Goal: Task Accomplishment & Management: Complete application form

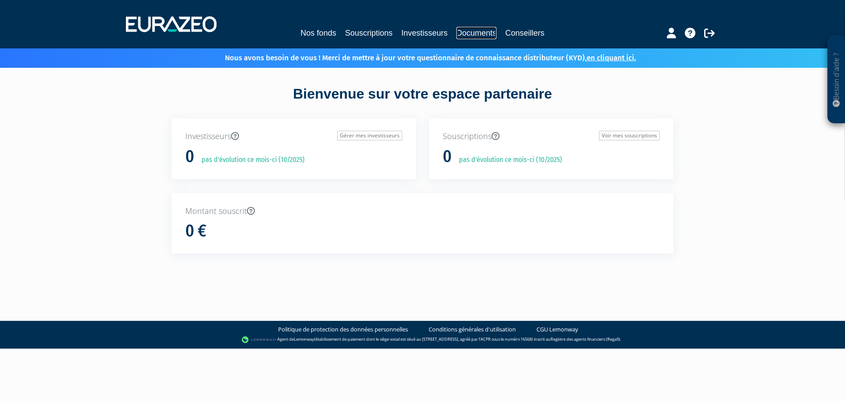
click at [472, 33] on link "Documents" at bounding box center [476, 33] width 40 height 12
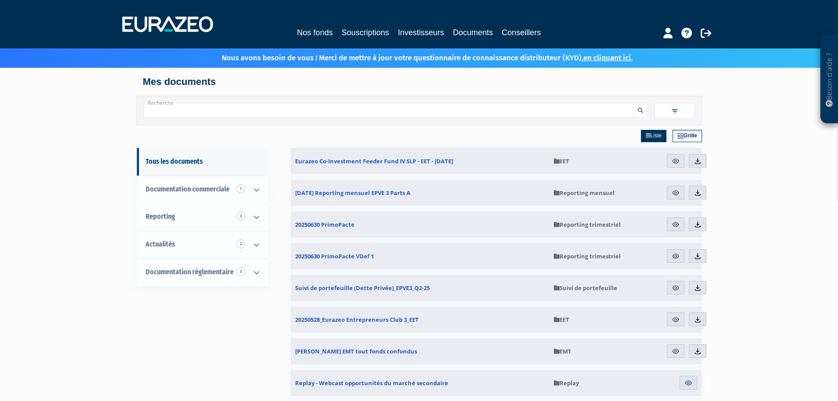
click at [197, 112] on input "Recherche" at bounding box center [388, 110] width 490 height 15
click at [301, 116] on input "Recherche" at bounding box center [388, 110] width 490 height 15
paste input "FR0013301553"
type input "FR0013301553"
click at [643, 108] on icon "submit" at bounding box center [640, 110] width 5 height 5
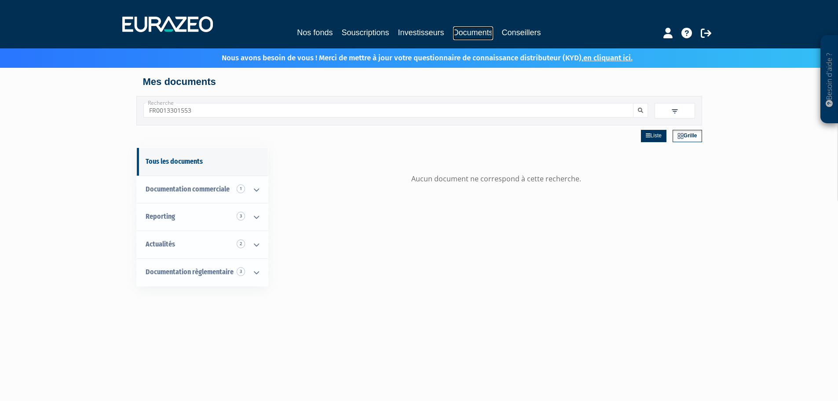
click at [466, 29] on link "Documents" at bounding box center [473, 33] width 40 height 14
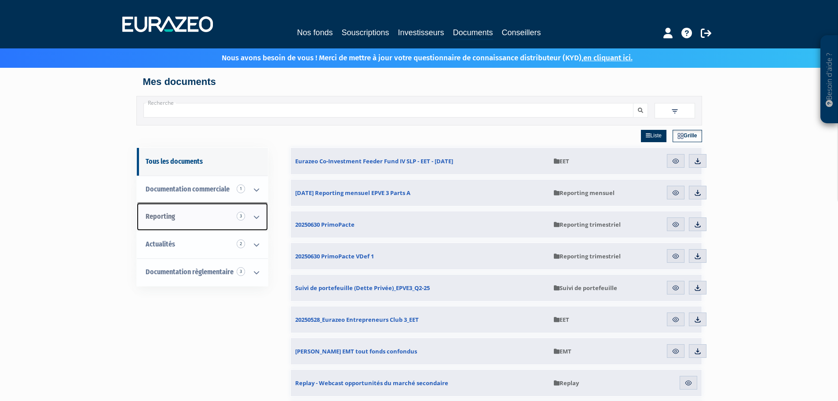
click at [257, 217] on icon at bounding box center [256, 216] width 23 height 27
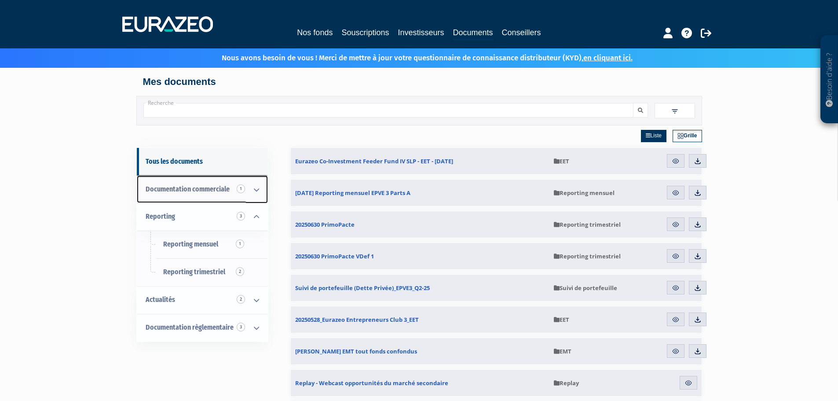
click at [255, 188] on icon at bounding box center [256, 189] width 23 height 27
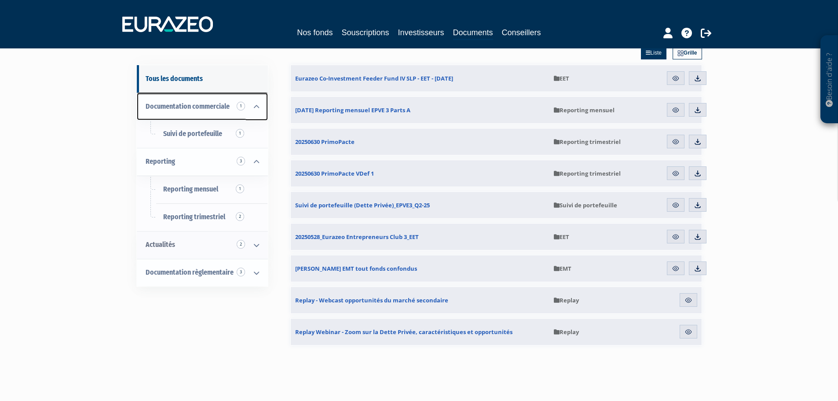
scroll to position [88, 0]
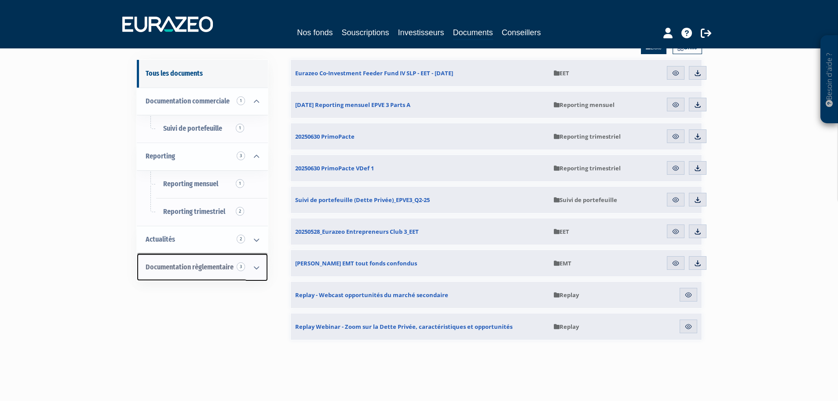
click at [255, 265] on icon at bounding box center [256, 267] width 23 height 27
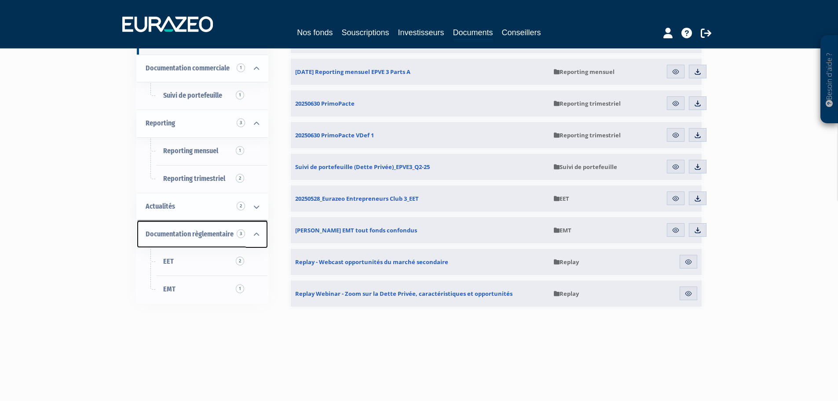
scroll to position [176, 0]
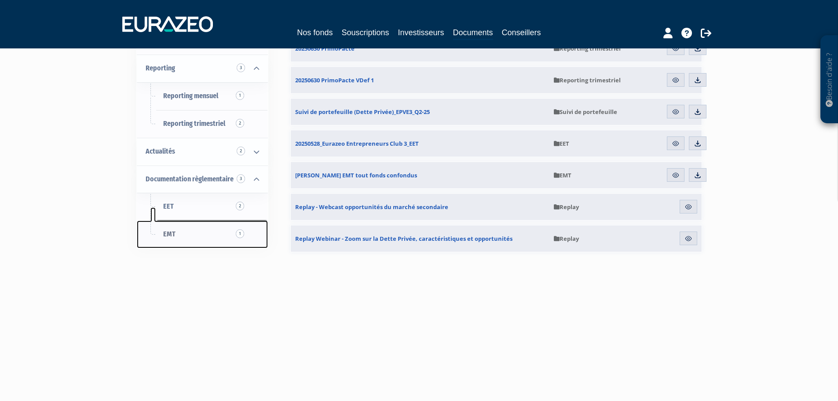
click at [239, 233] on span "1" at bounding box center [240, 233] width 8 height 9
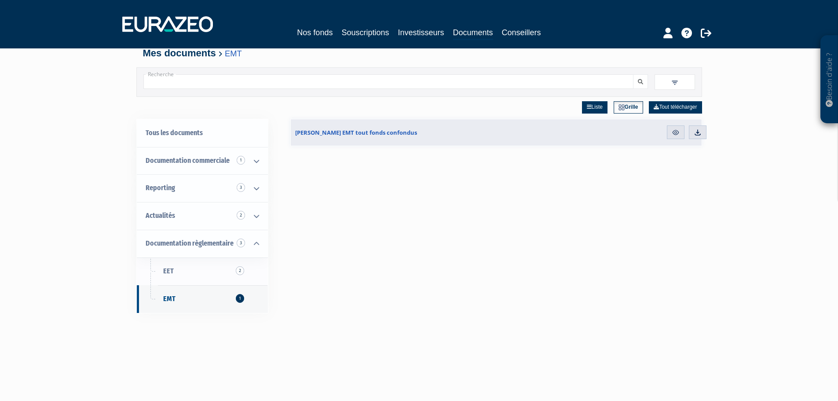
scroll to position [44, 0]
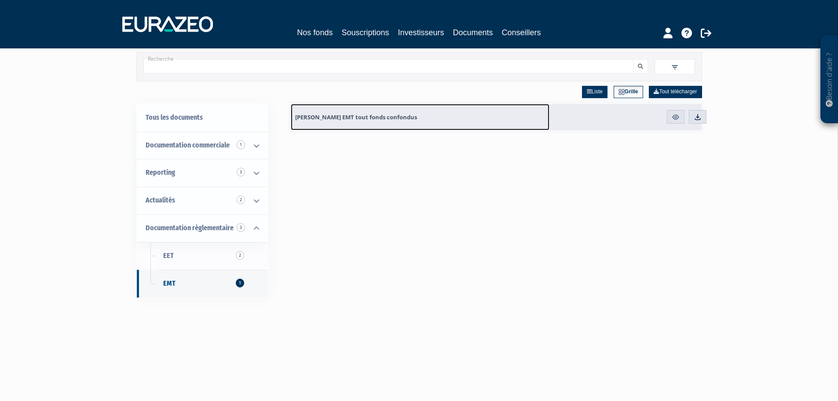
click at [377, 118] on span "[PERSON_NAME] EMT tout fonds confondus" at bounding box center [356, 117] width 122 height 8
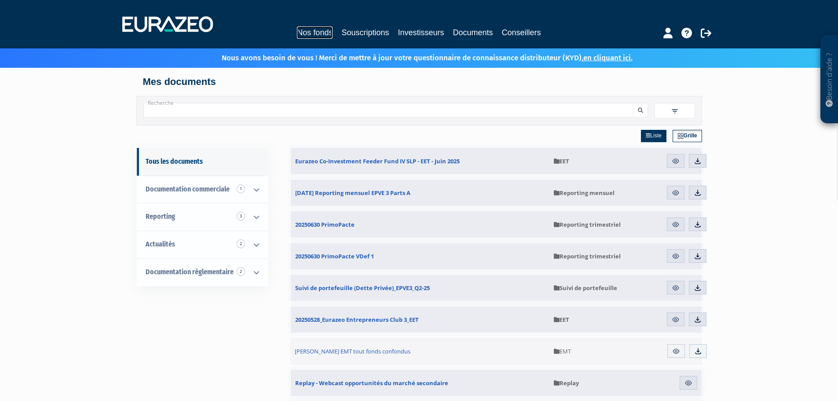
click at [319, 35] on link "Nos fonds" at bounding box center [315, 32] width 36 height 12
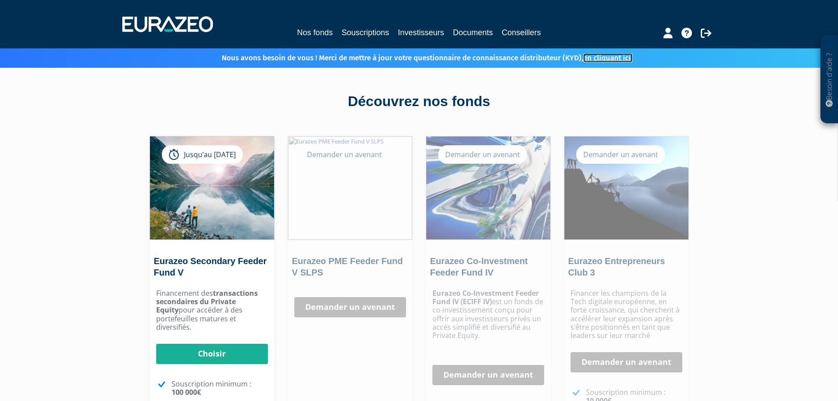
click at [617, 58] on link "en cliquant ici." at bounding box center [608, 57] width 49 height 9
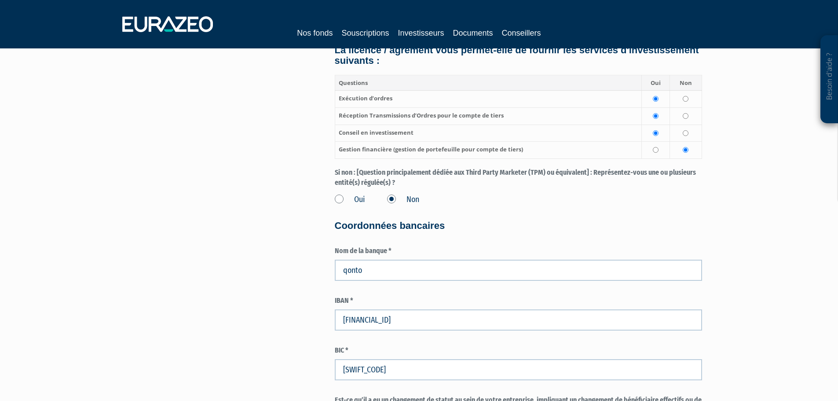
scroll to position [1331, 0]
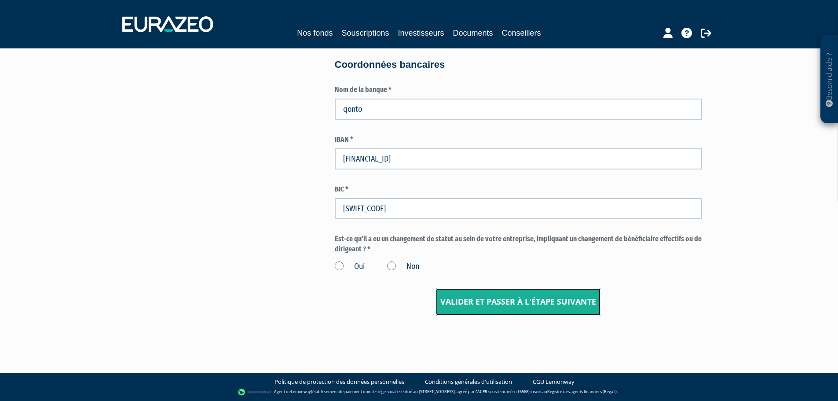
click at [516, 305] on input "Valider et passer à l'étape suivante" at bounding box center [518, 301] width 165 height 27
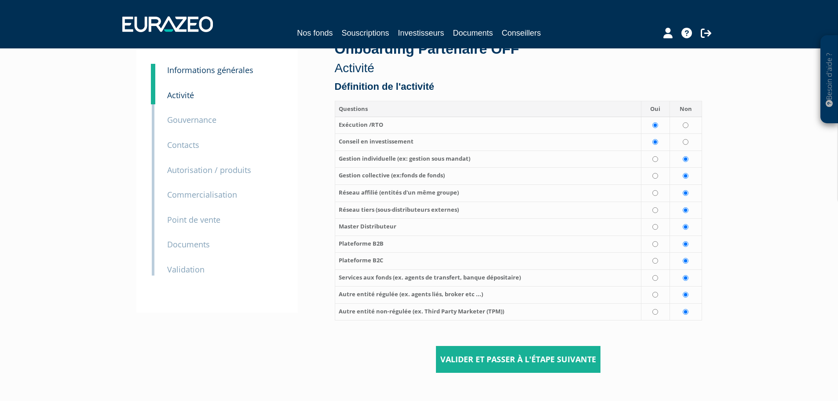
scroll to position [106, 0]
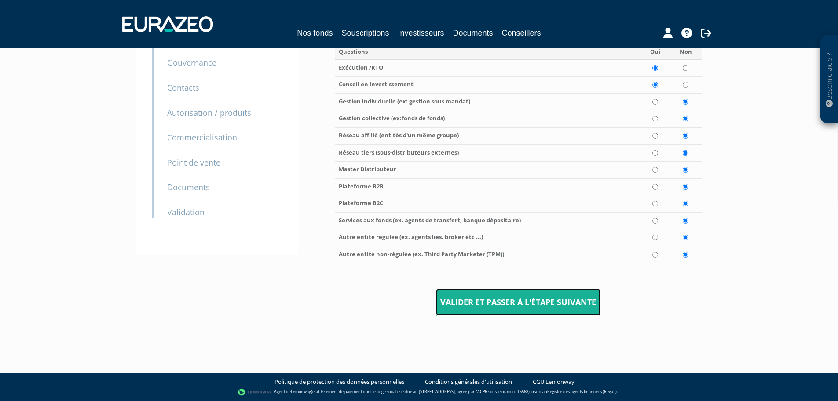
click at [514, 301] on input "Valider et passer à l'étape suivante" at bounding box center [518, 302] width 165 height 27
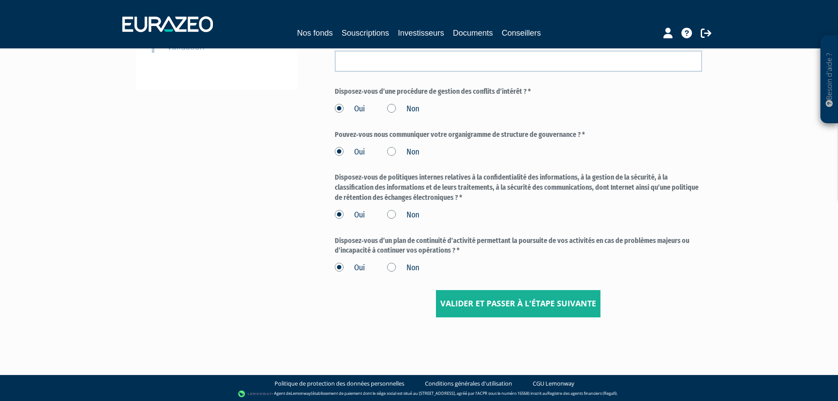
scroll to position [273, 0]
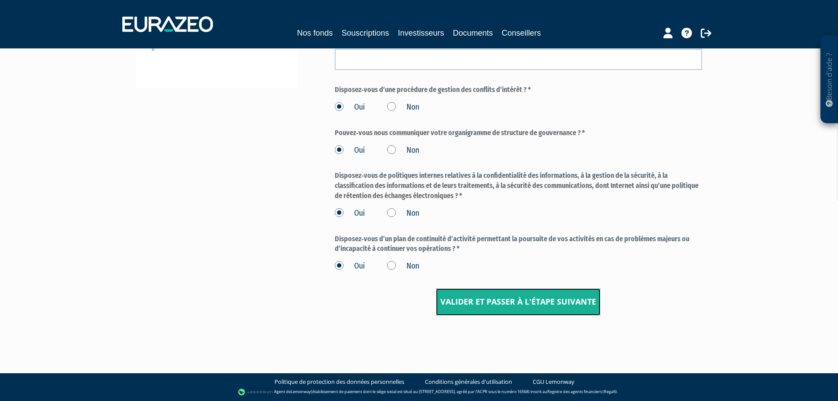
click at [511, 300] on input "Valider et passer à l'étape suivante" at bounding box center [518, 301] width 165 height 27
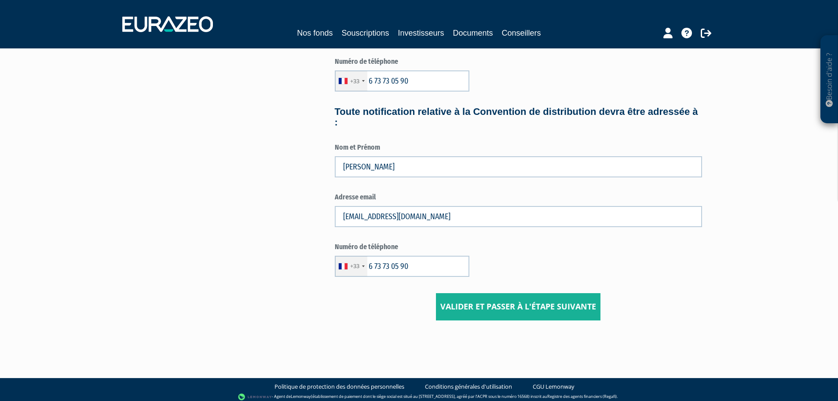
scroll to position [412, 0]
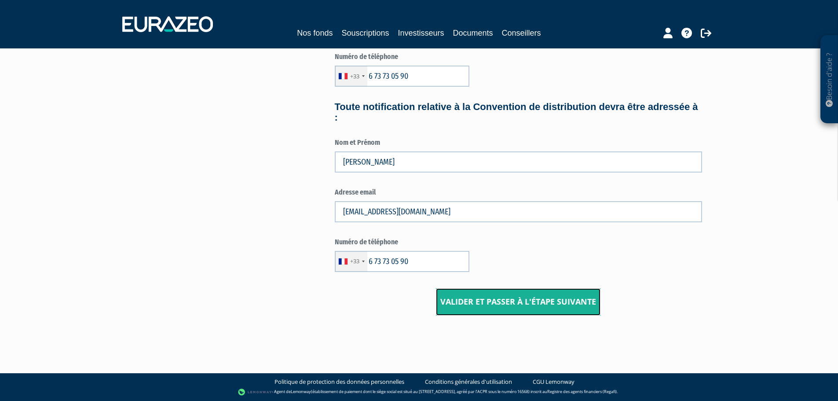
click at [512, 300] on input "Valider et passer à l'étape suivante" at bounding box center [518, 301] width 165 height 27
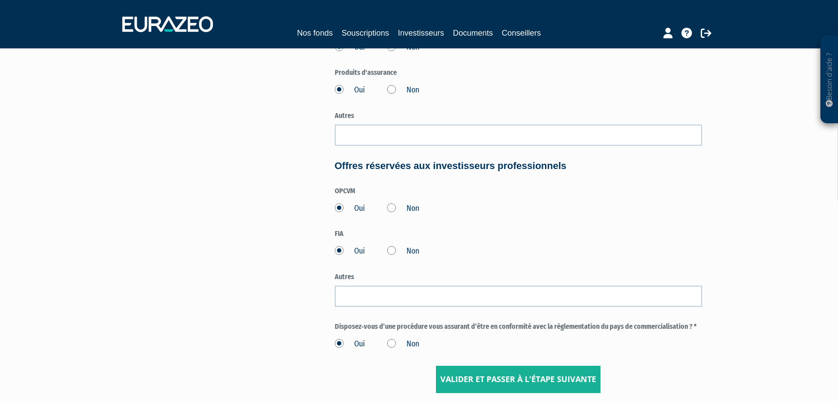
scroll to position [466, 0]
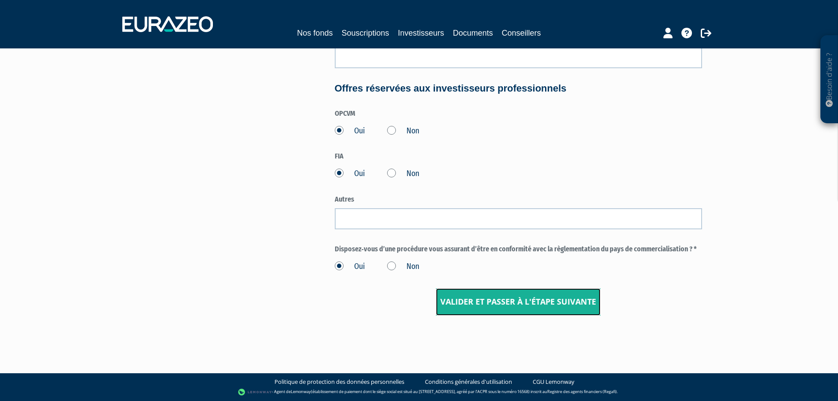
click at [512, 299] on input "Valider et passer à l'étape suivante" at bounding box center [518, 301] width 165 height 27
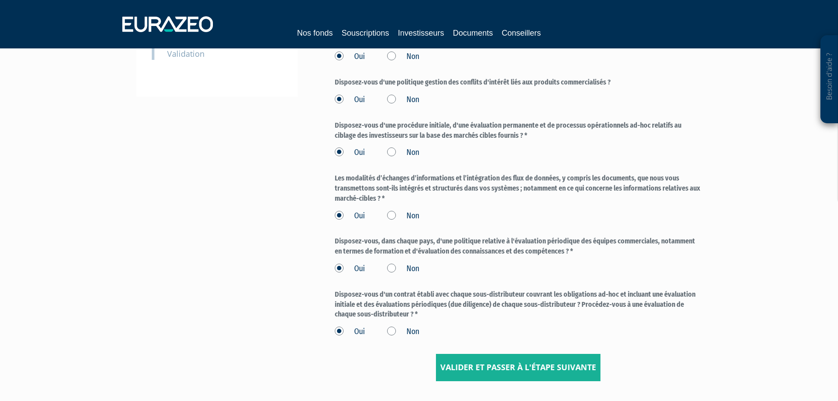
scroll to position [330, 0]
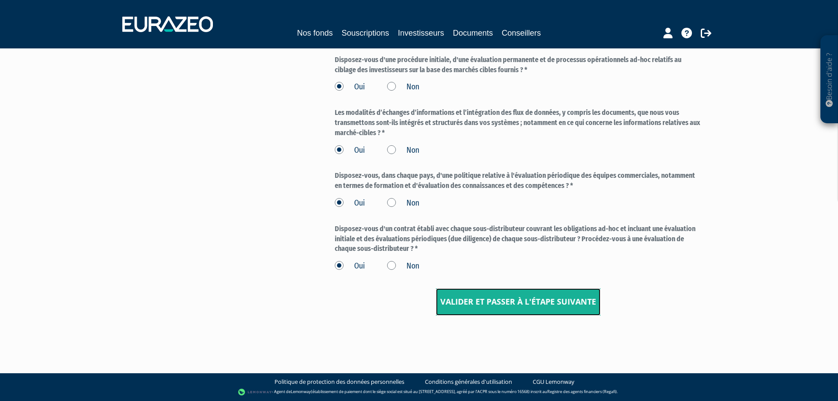
click at [515, 297] on input "Valider et passer à l'étape suivante" at bounding box center [518, 301] width 165 height 27
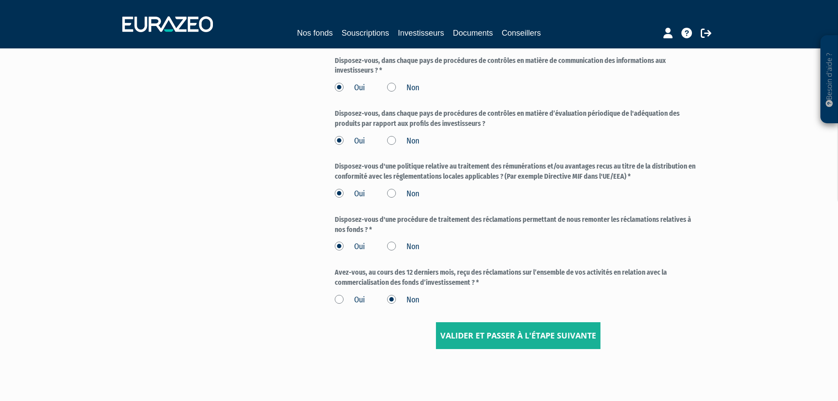
scroll to position [359, 0]
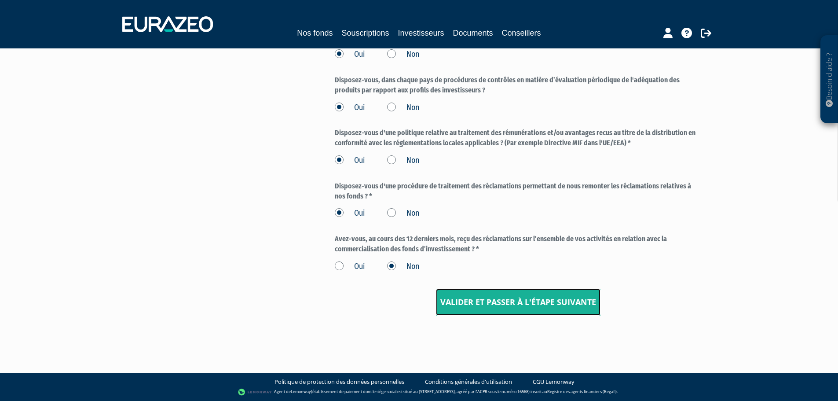
click at [516, 299] on input "Valider et passer à l'étape suivante" at bounding box center [518, 302] width 165 height 27
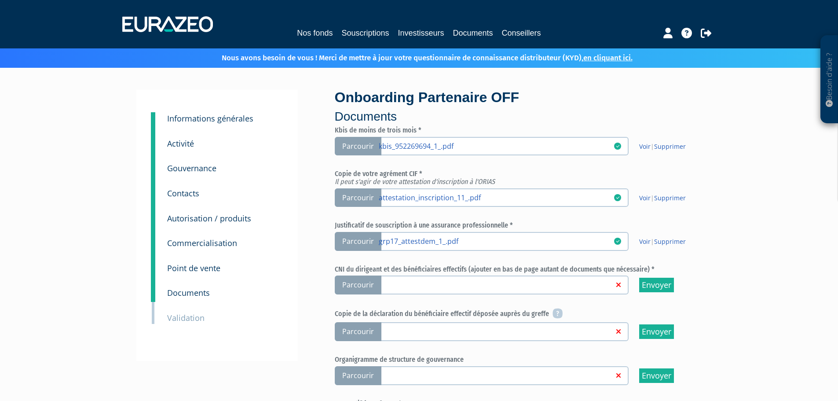
click at [523, 303] on div "Kbis de moins de trois mois * Parcourir | Supprimer | Supprimer | Supprimer Env…" at bounding box center [518, 281] width 367 height 310
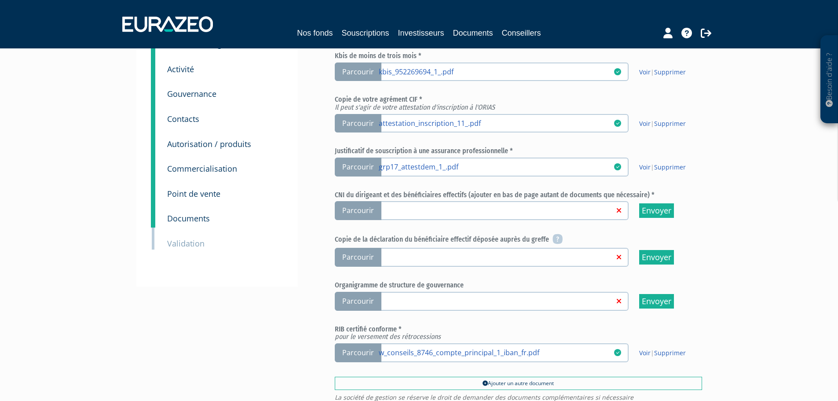
scroll to position [88, 0]
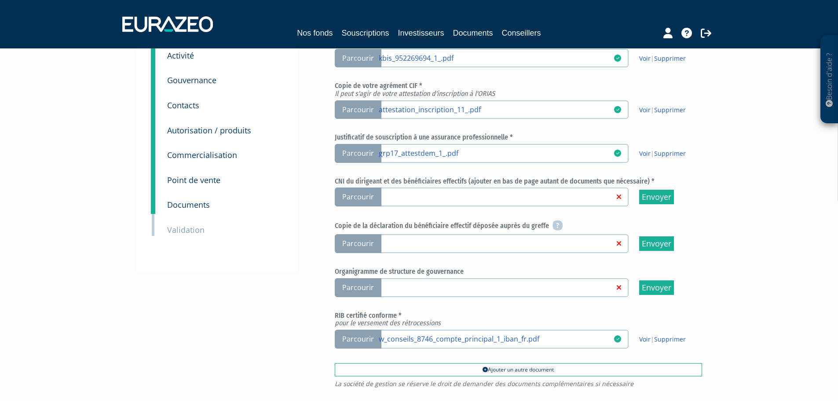
click at [532, 195] on link at bounding box center [496, 196] width 235 height 9
click at [0, 0] on input "Parcourir" at bounding box center [0, 0] width 0 height 0
click at [109, 114] on div "Besoin d'aide ? × J'ai besoin d'aide Si vous avez une question à propos du fonc…" at bounding box center [419, 182] width 838 height 540
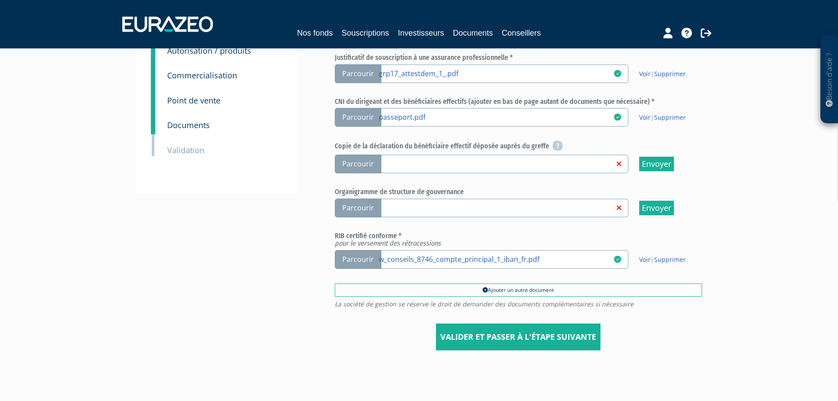
scroll to position [176, 0]
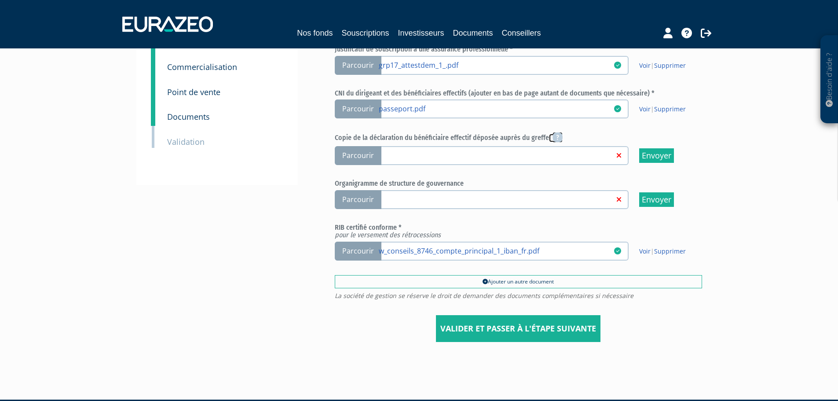
click at [555, 136] on icon at bounding box center [558, 137] width 10 height 11
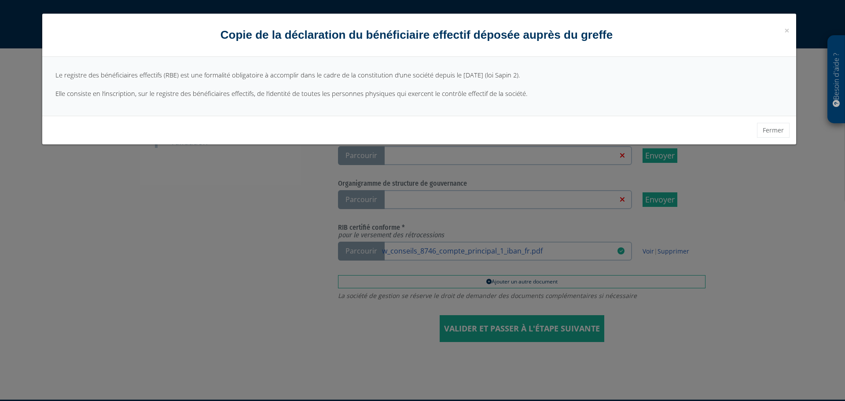
drag, startPoint x: 85, startPoint y: 81, endPoint x: 257, endPoint y: 81, distance: 171.2
click at [256, 81] on div "Le registre des bénéficiaires effectifs (RBE) est une formalité obligatoire à a…" at bounding box center [419, 86] width 754 height 59
click at [772, 132] on button "Fermer" at bounding box center [773, 130] width 33 height 15
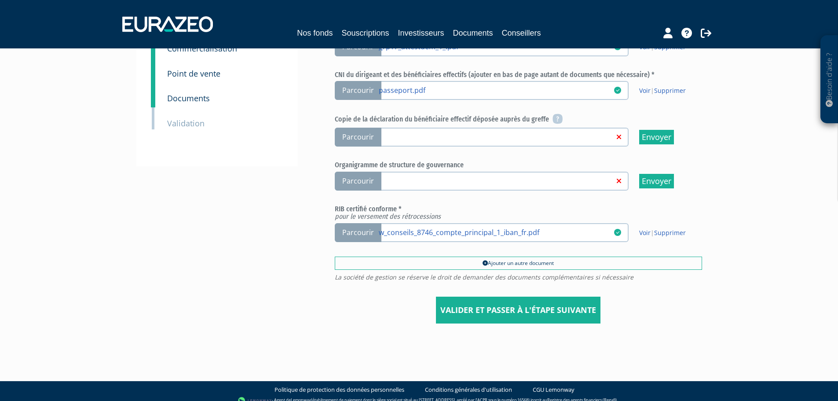
scroll to position [203, 0]
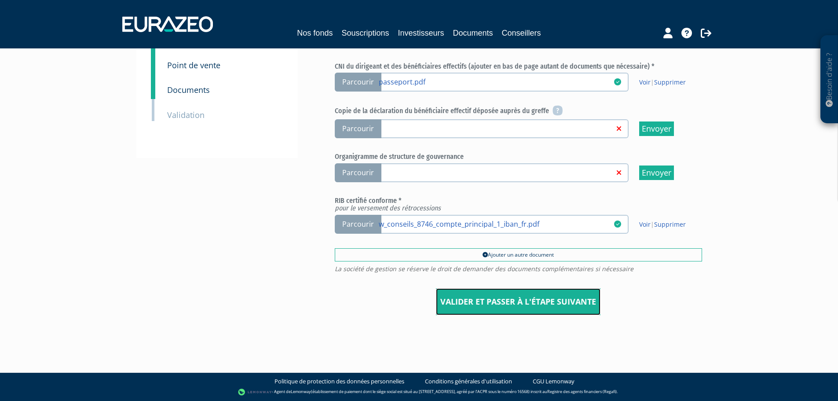
click at [553, 299] on input "Valider et passer à l'étape suivante" at bounding box center [518, 301] width 165 height 27
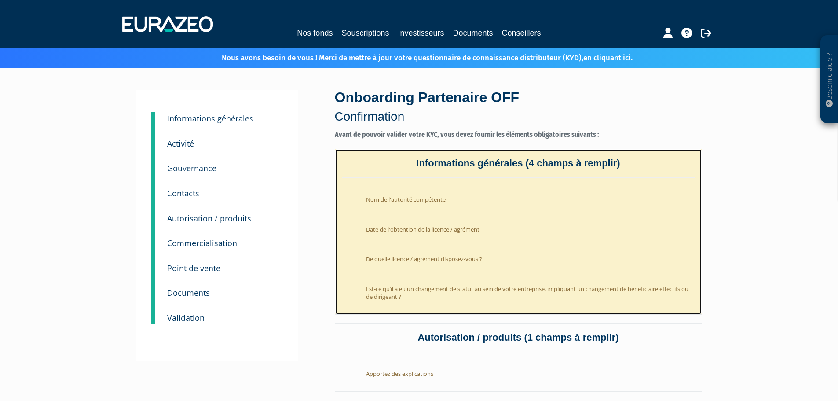
click at [440, 202] on li "Nom de l'autorité compétente" at bounding box center [528, 198] width 336 height 22
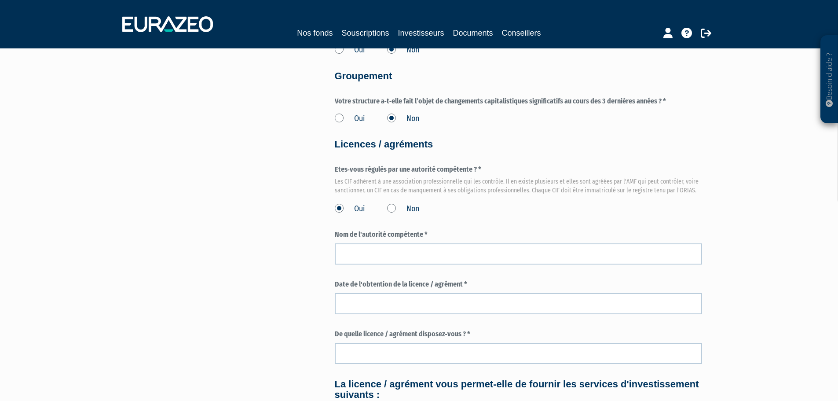
scroll to position [880, 0]
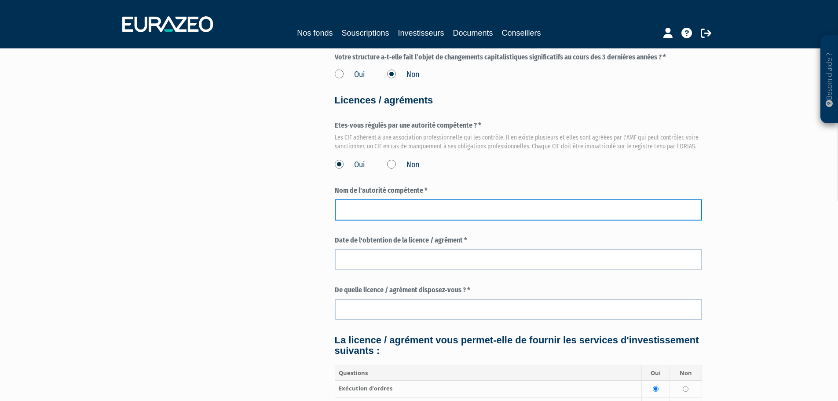
click at [426, 211] on input "text" at bounding box center [518, 209] width 367 height 21
click at [377, 215] on input "text" at bounding box center [518, 209] width 367 height 21
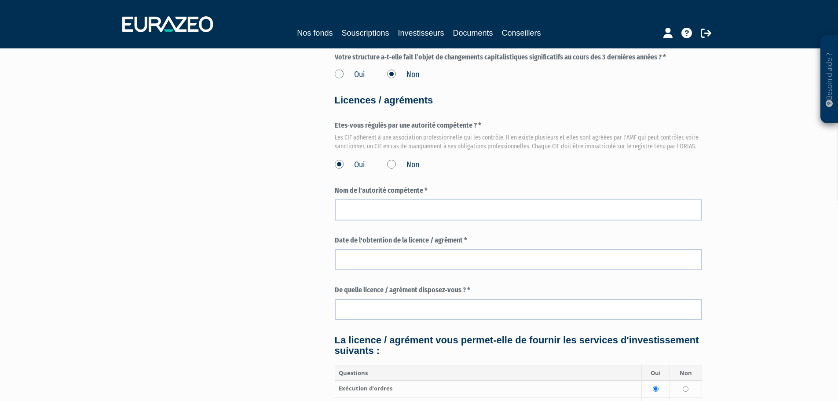
click at [606, 172] on form "Numéro d'enregistrement (SIRET en France) * B 952 269 694 W CONSEILS Pays $" at bounding box center [518, 8] width 367 height 1517
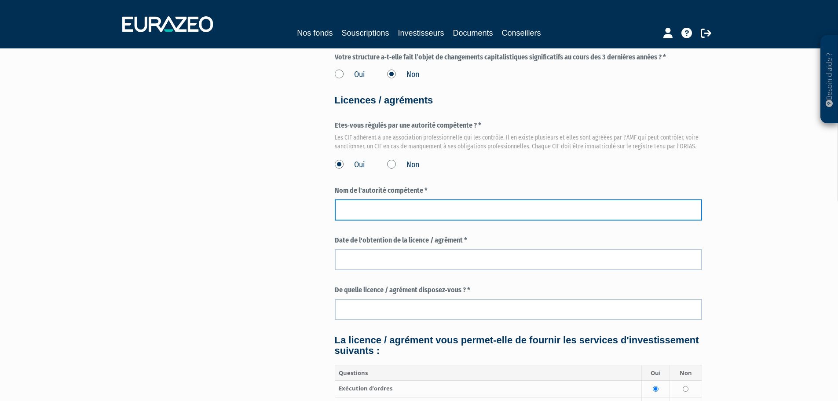
click at [352, 205] on input "text" at bounding box center [518, 209] width 367 height 21
type input "ANACOFI"
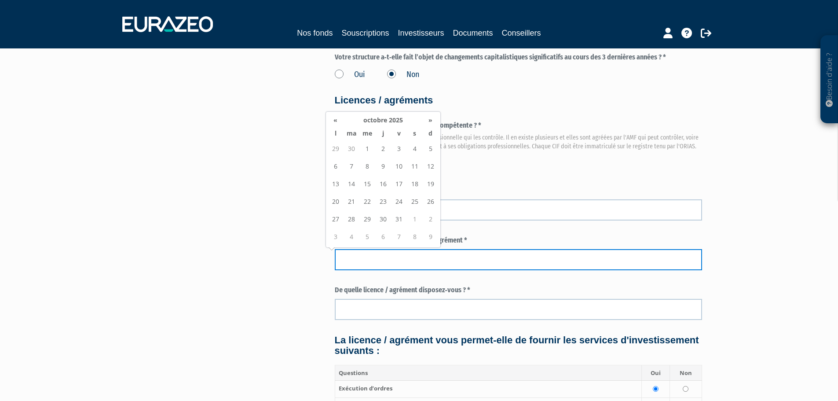
click at [400, 263] on input at bounding box center [518, 259] width 367 height 21
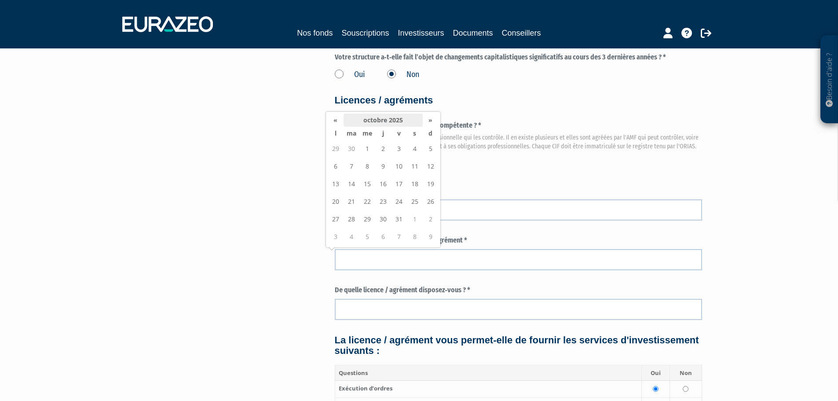
click at [394, 119] on th "octobre 2025" at bounding box center [383, 120] width 79 height 13
click at [331, 153] on th "«" at bounding box center [332, 154] width 9 height 13
click at [354, 204] on span "juin" at bounding box center [359, 203] width 17 height 24
click at [395, 165] on td "9" at bounding box center [399, 167] width 16 height 18
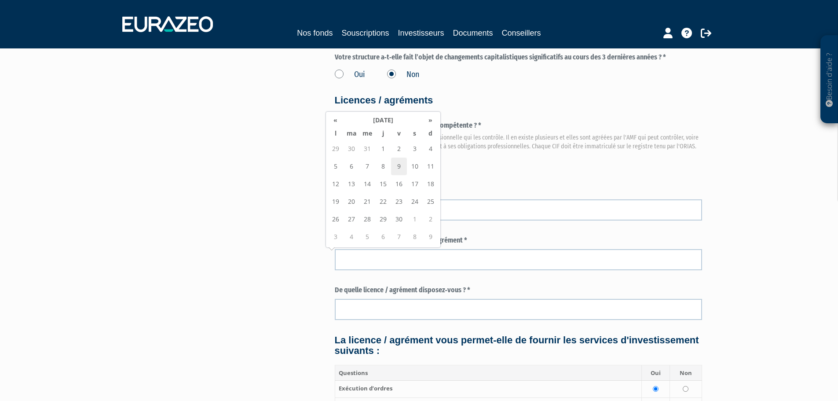
type input "[DATE]"
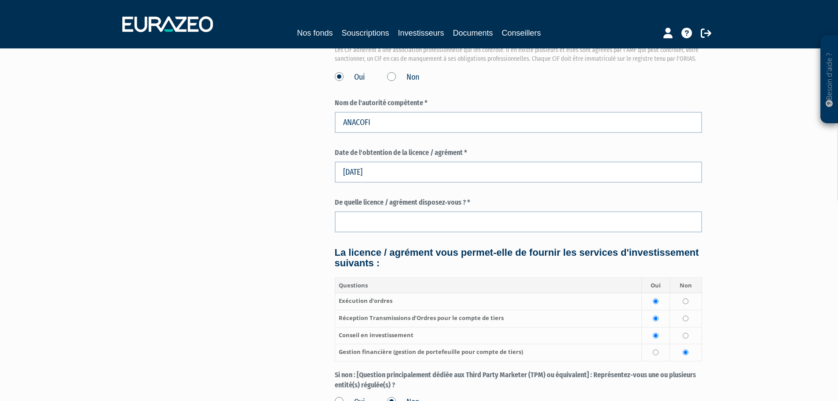
scroll to position [968, 0]
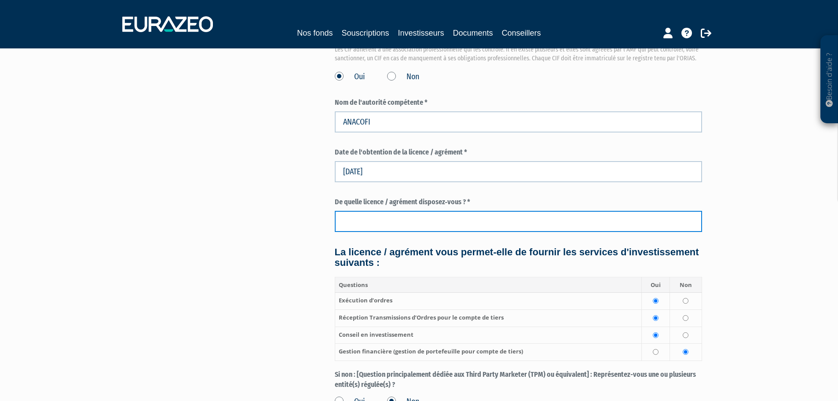
click at [433, 224] on input "text" at bounding box center [518, 221] width 367 height 21
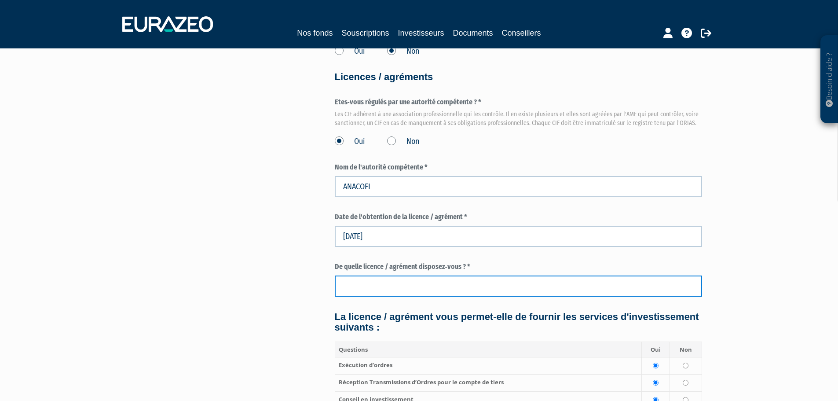
scroll to position [924, 0]
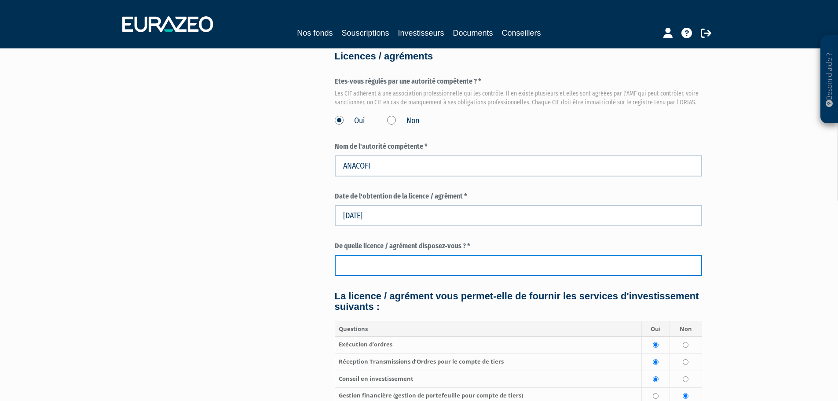
click at [363, 271] on input "text" at bounding box center [518, 265] width 367 height 21
paste input "E010598"
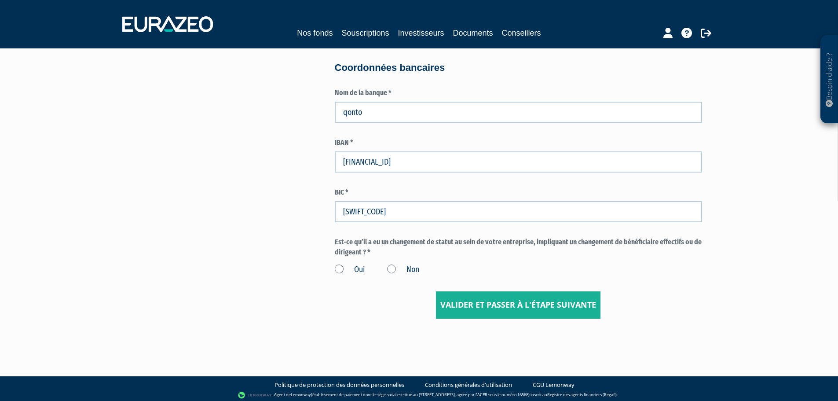
scroll to position [1331, 0]
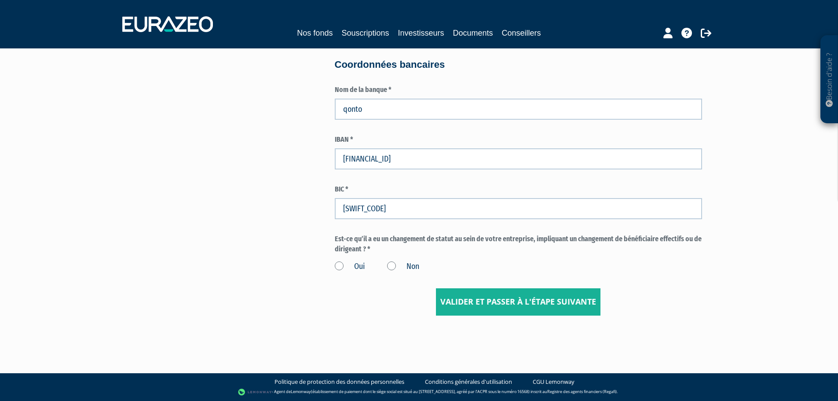
type input "E010598"
click at [519, 303] on input "Valider et passer à l'étape suivante" at bounding box center [518, 301] width 165 height 27
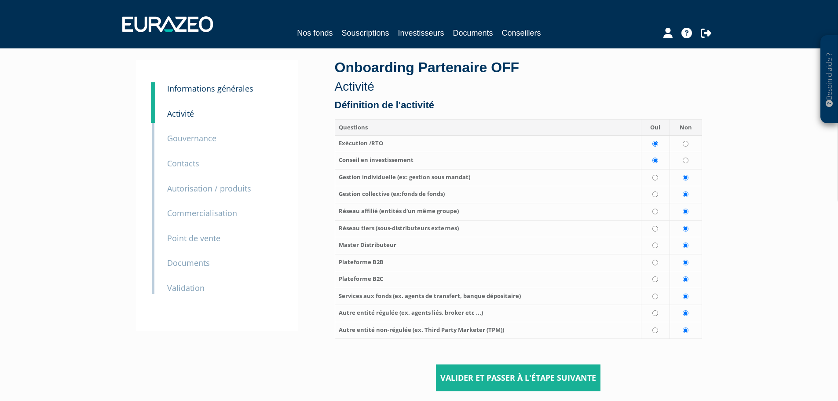
scroll to position [44, 0]
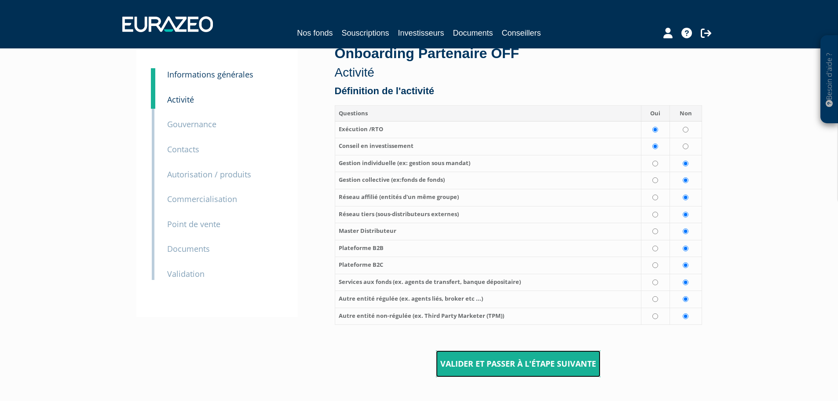
click at [521, 363] on input "Valider et passer à l'étape suivante" at bounding box center [518, 363] width 165 height 27
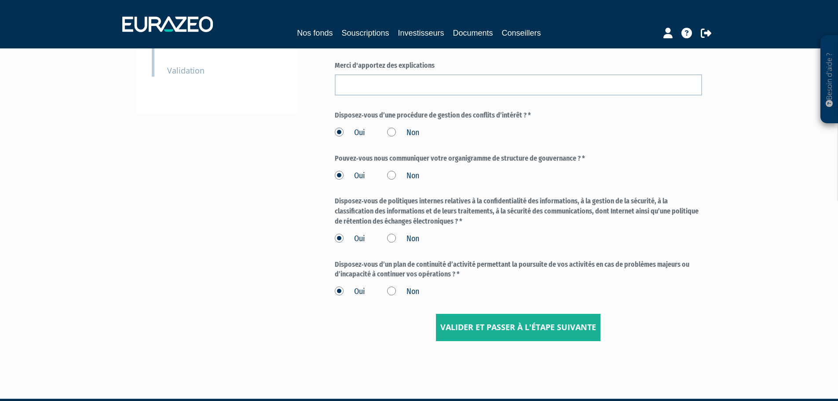
scroll to position [273, 0]
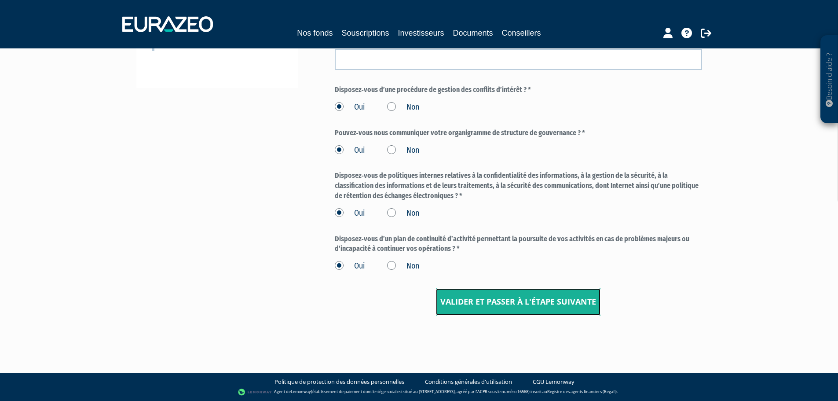
click at [543, 301] on input "Valider et passer à l'étape suivante" at bounding box center [518, 301] width 165 height 27
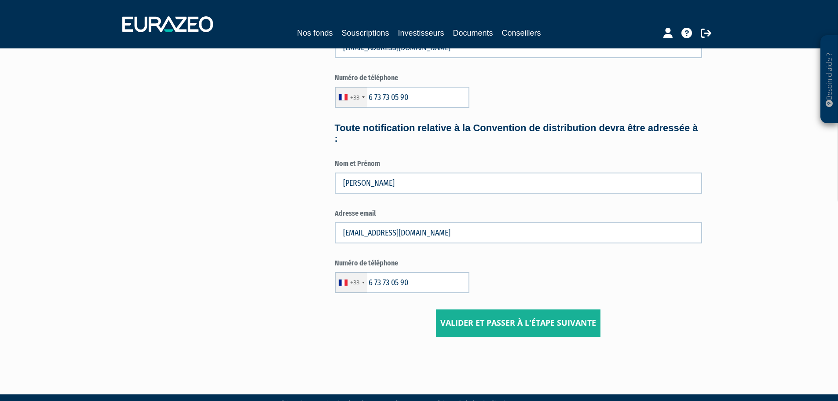
scroll to position [412, 0]
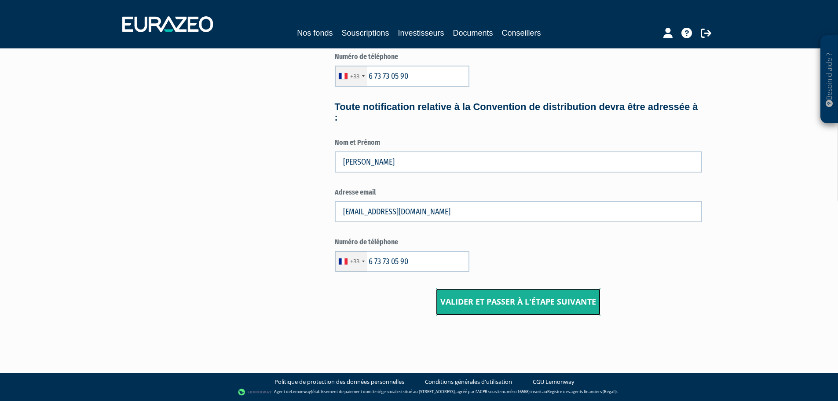
click at [542, 301] on input "Valider et passer à l'étape suivante" at bounding box center [518, 301] width 165 height 27
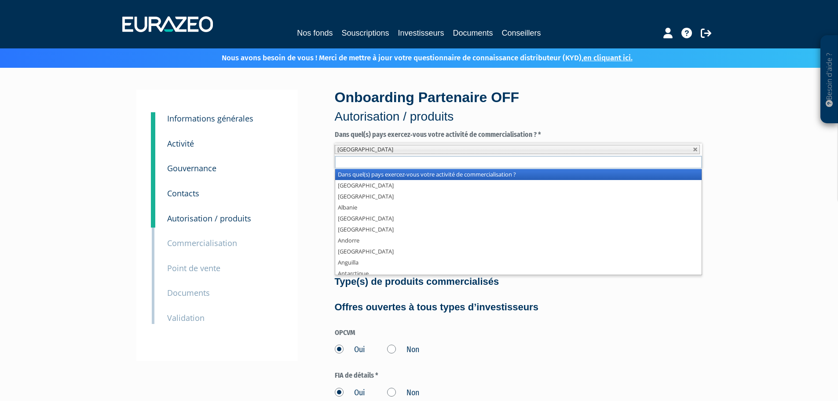
click at [505, 148] on li "France" at bounding box center [517, 149] width 365 height 9
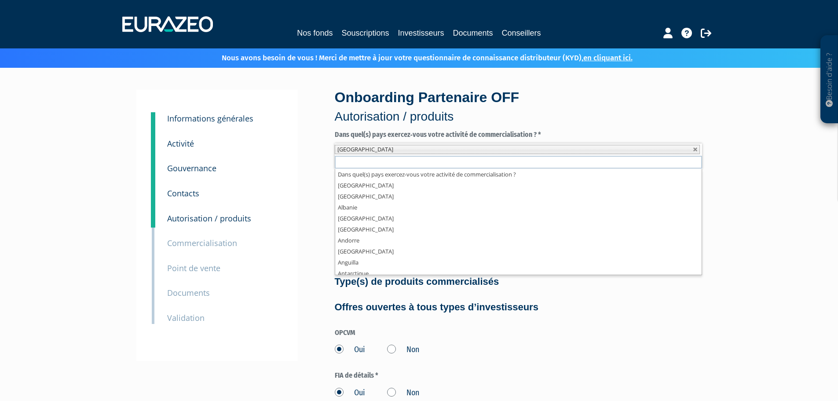
click at [352, 150] on span "France" at bounding box center [366, 149] width 56 height 8
click at [279, 164] on div "5 Gouvernance" at bounding box center [225, 162] width 128 height 25
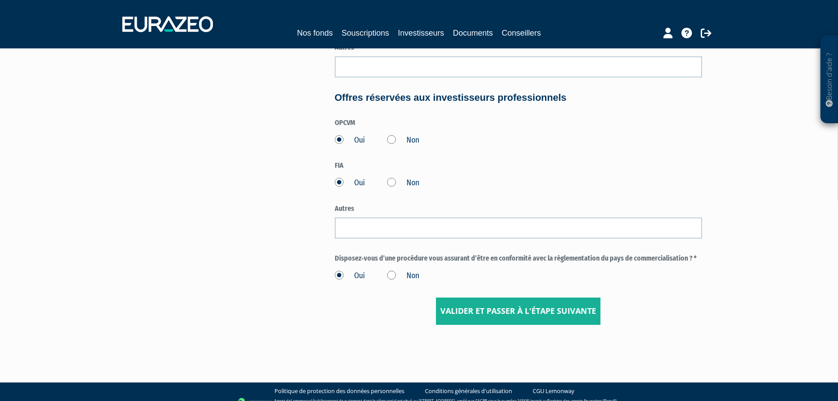
scroll to position [466, 0]
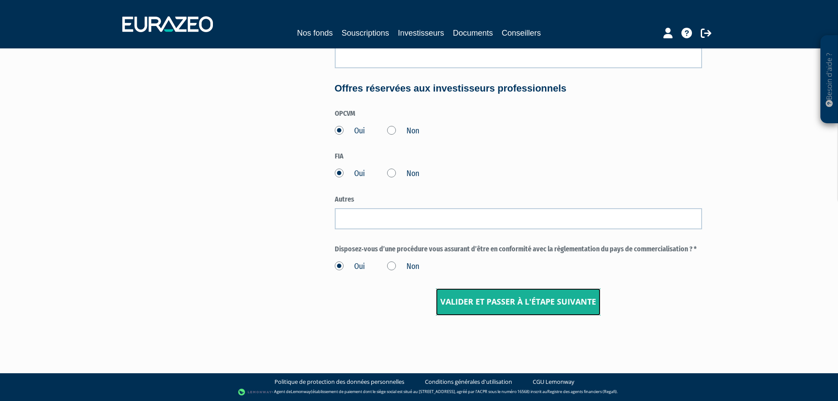
click at [519, 308] on input "Valider et passer à l'étape suivante" at bounding box center [518, 301] width 165 height 27
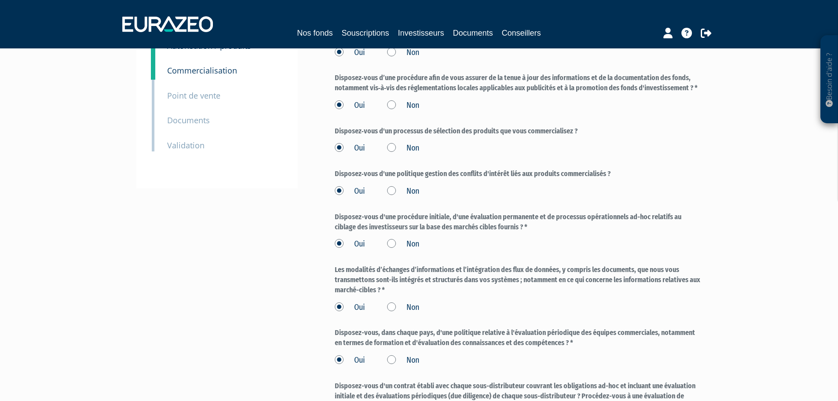
scroll to position [308, 0]
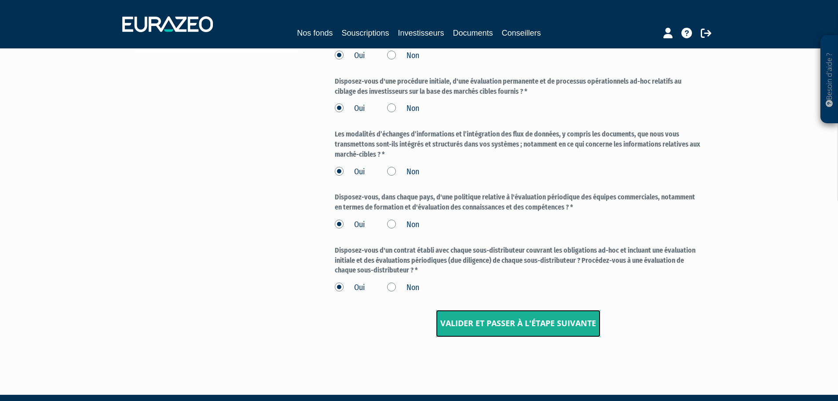
click at [513, 322] on input "Valider et passer à l'étape suivante" at bounding box center [518, 323] width 165 height 27
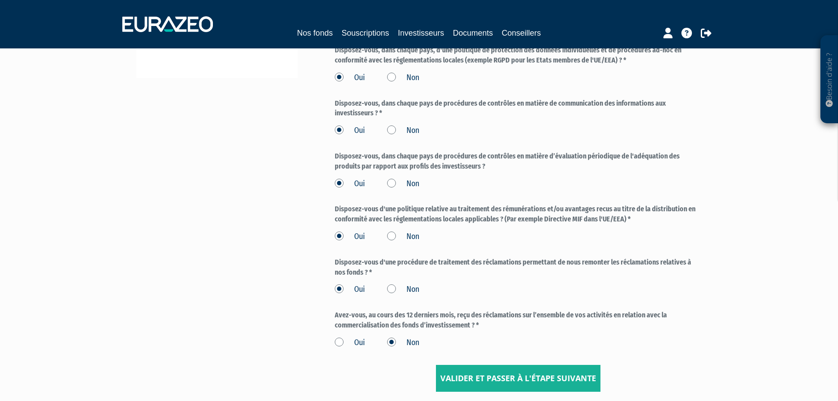
scroll to position [308, 0]
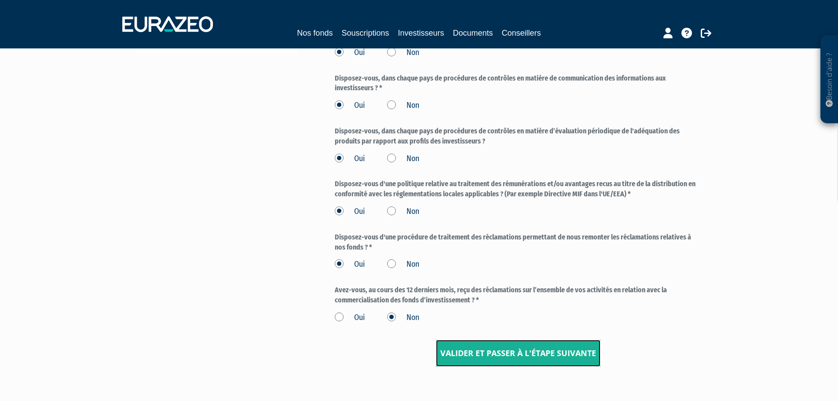
click at [525, 359] on input "Valider et passer à l'étape suivante" at bounding box center [518, 353] width 165 height 27
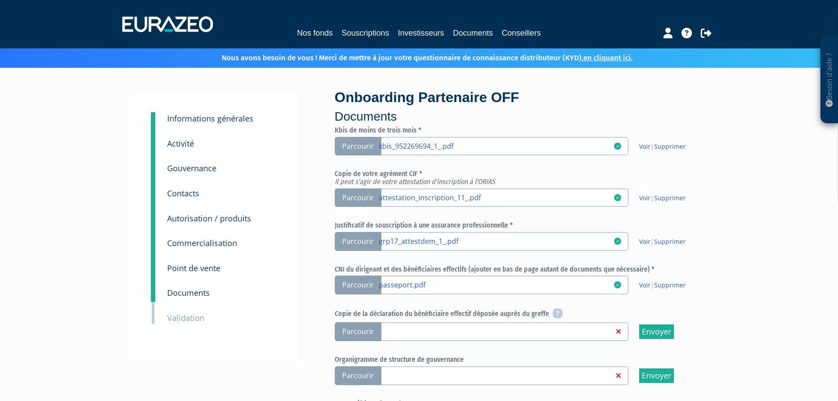
click at [525, 354] on div "Kbis de moins de trois mois * Parcourir | Supprimer | Supprimer | Supprimer | S…" at bounding box center [518, 281] width 367 height 310
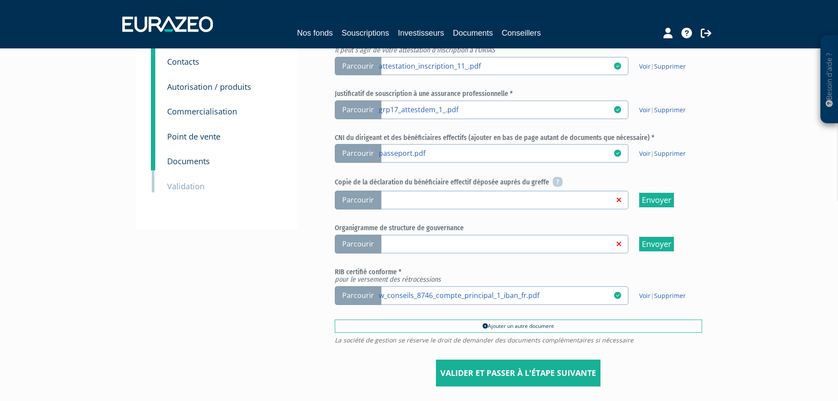
scroll to position [132, 0]
click at [525, 368] on input "Valider et passer à l'étape suivante" at bounding box center [518, 372] width 165 height 27
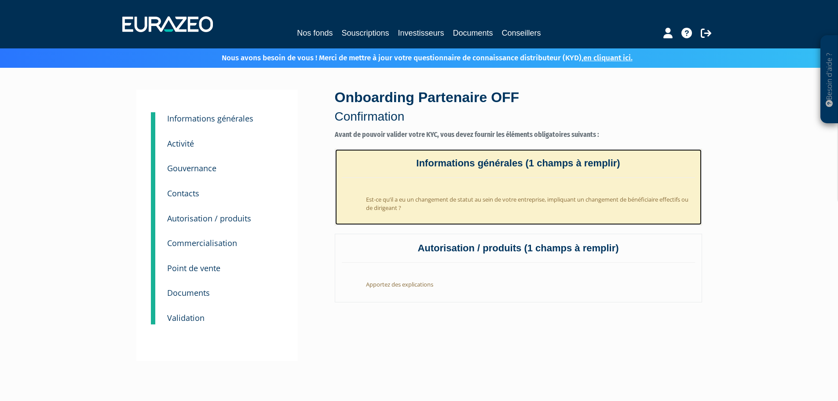
click at [474, 201] on li "Est-ce qu’il a eu un changement de statut au sein de votre entreprise, impliqua…" at bounding box center [528, 201] width 336 height 29
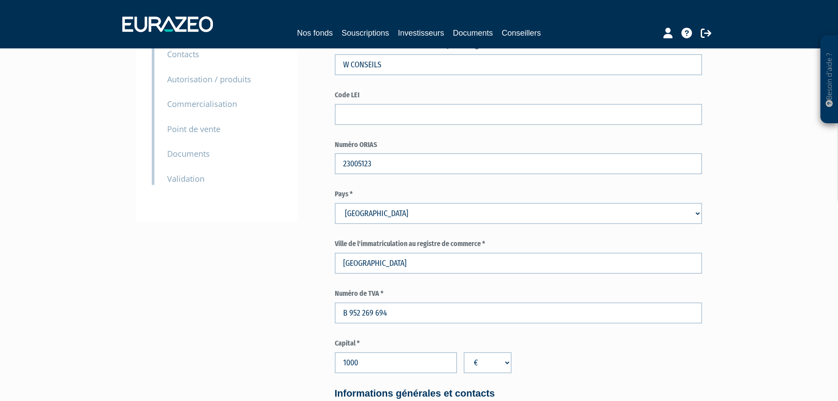
scroll to position [88, 0]
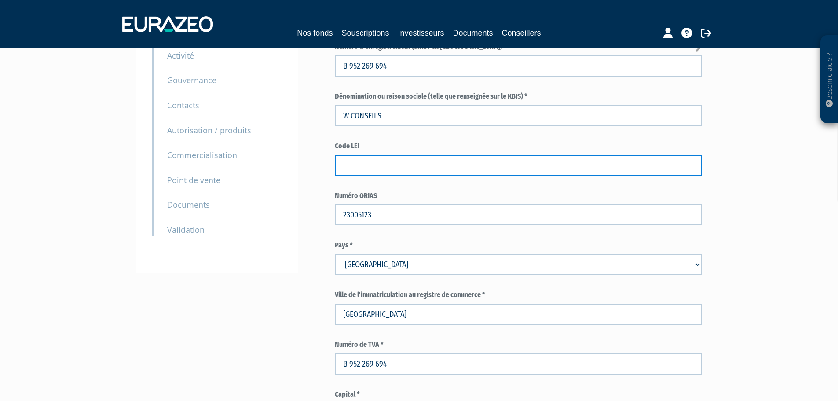
click at [378, 165] on input "text" at bounding box center [518, 165] width 367 height 21
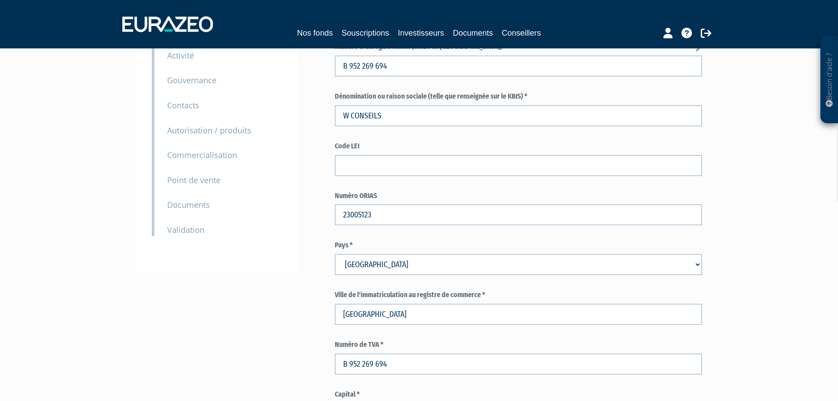
drag, startPoint x: 367, startPoint y: 144, endPoint x: 329, endPoint y: 145, distance: 38.3
copy label "Code LEI"
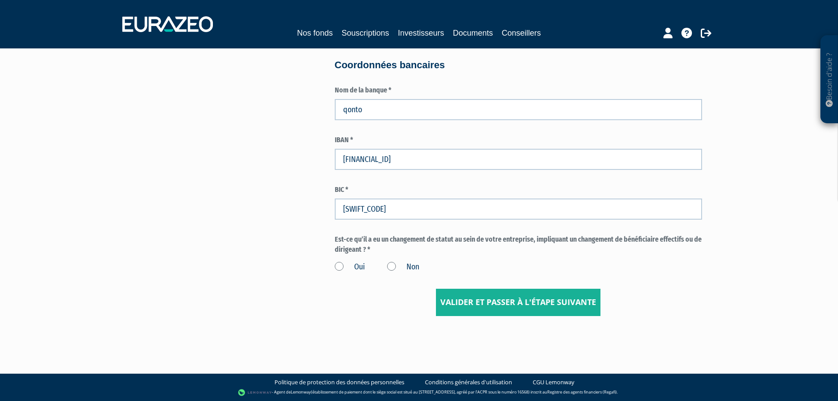
scroll to position [1331, 0]
click at [553, 299] on input "Valider et passer à l'étape suivante" at bounding box center [518, 301] width 165 height 27
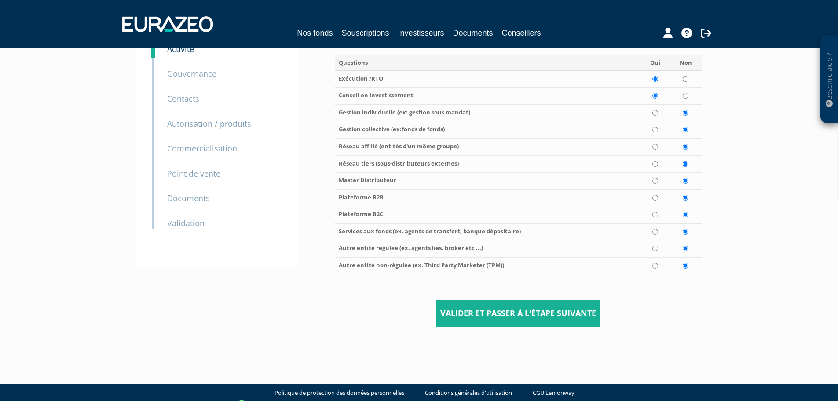
scroll to position [106, 0]
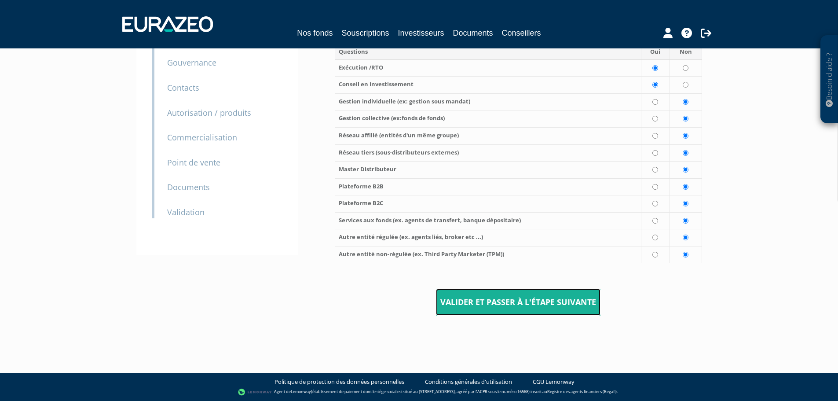
click at [514, 297] on input "Valider et passer à l'étape suivante" at bounding box center [518, 302] width 165 height 27
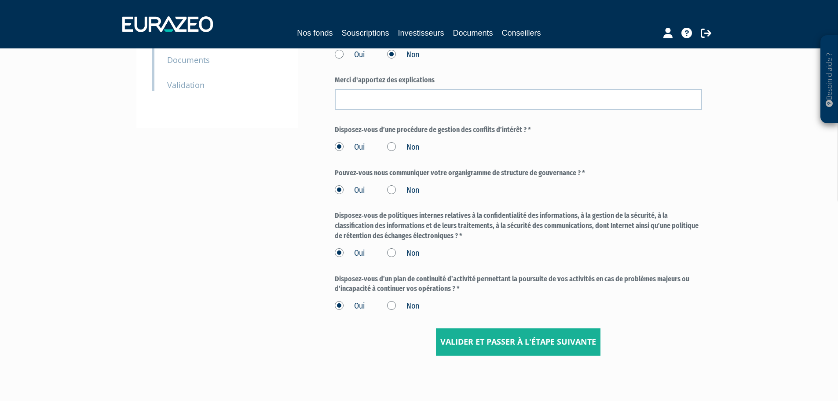
scroll to position [273, 0]
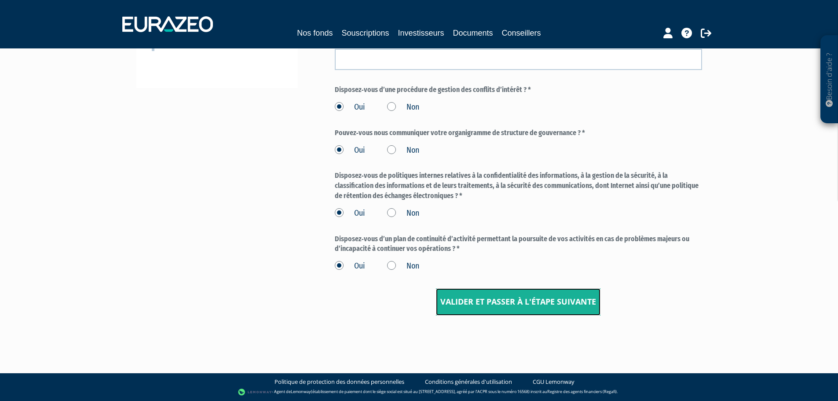
click at [536, 301] on input "Valider et passer à l'étape suivante" at bounding box center [518, 301] width 165 height 27
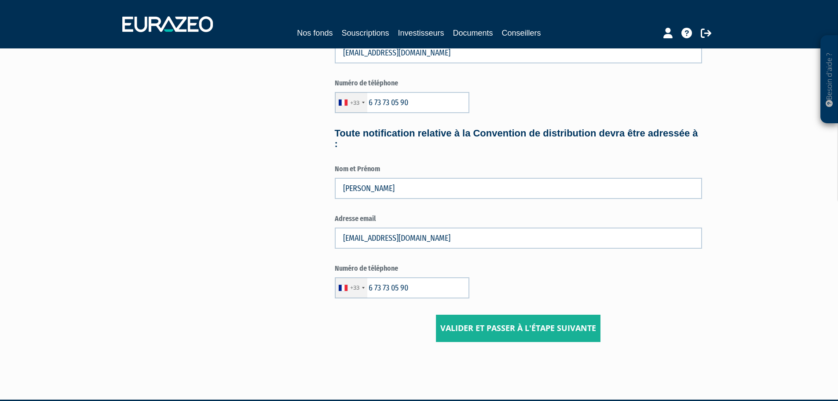
scroll to position [412, 0]
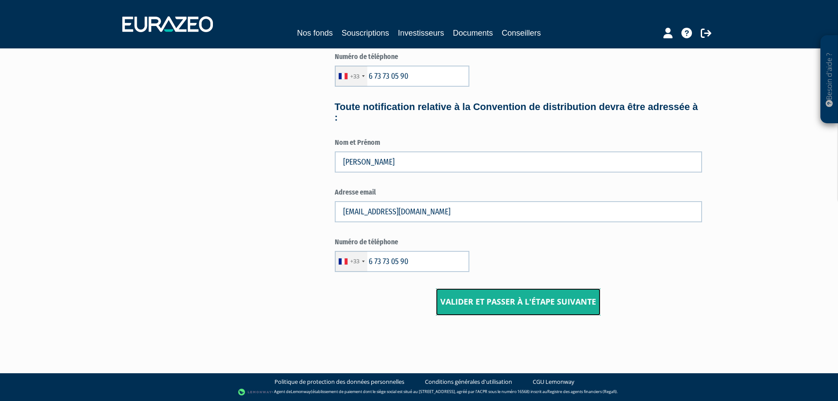
click at [537, 301] on input "Valider et passer à l'étape suivante" at bounding box center [518, 301] width 165 height 27
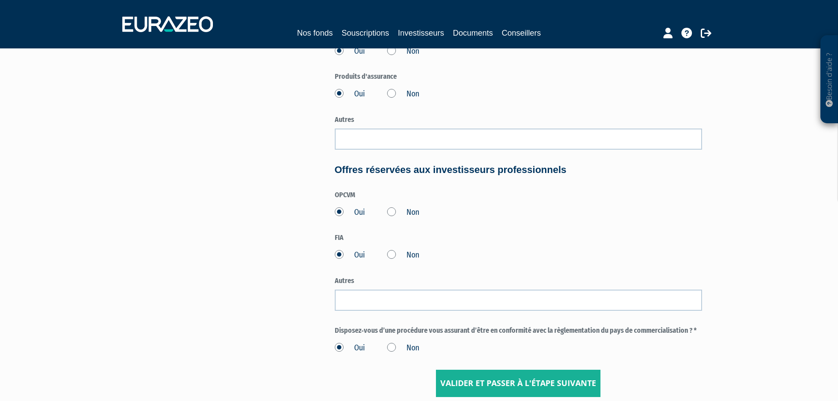
scroll to position [466, 0]
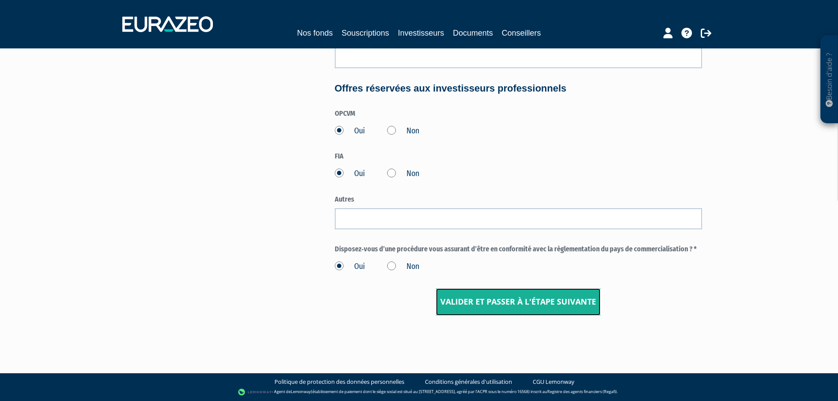
click at [518, 302] on input "Valider et passer à l'étape suivante" at bounding box center [518, 301] width 165 height 27
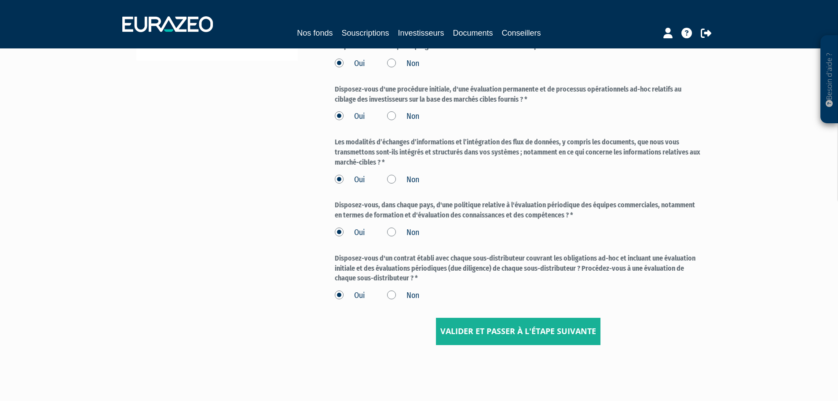
scroll to position [308, 0]
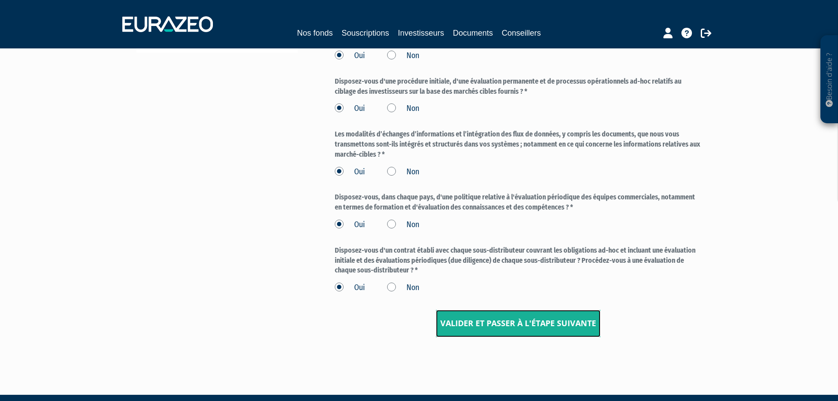
click at [523, 328] on input "Valider et passer à l'étape suivante" at bounding box center [518, 323] width 165 height 27
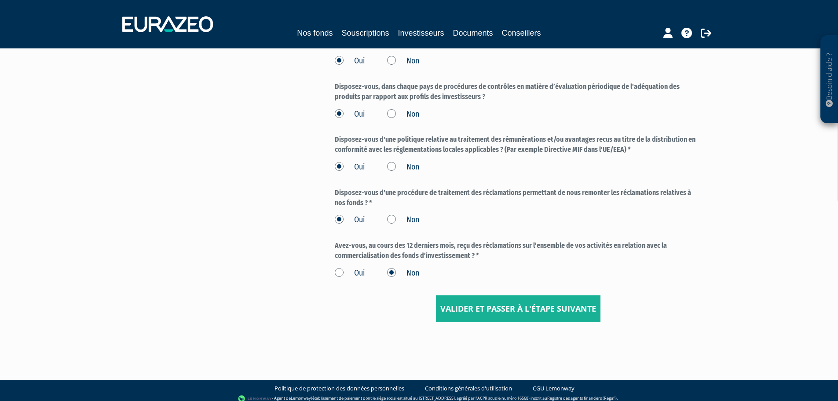
scroll to position [359, 0]
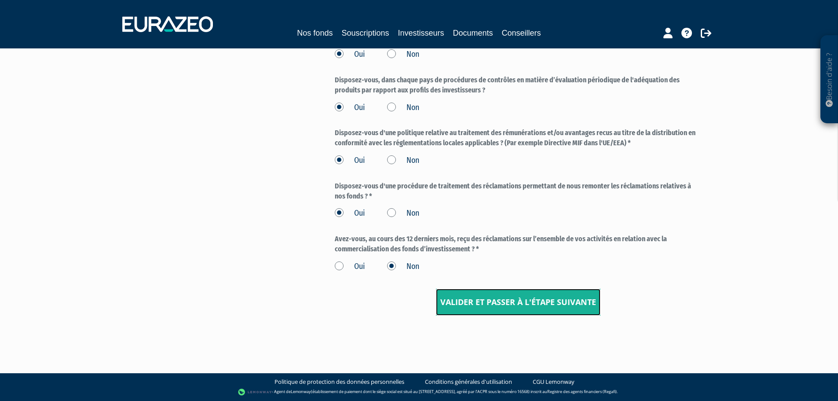
click at [523, 305] on input "Valider et passer à l'étape suivante" at bounding box center [518, 302] width 165 height 27
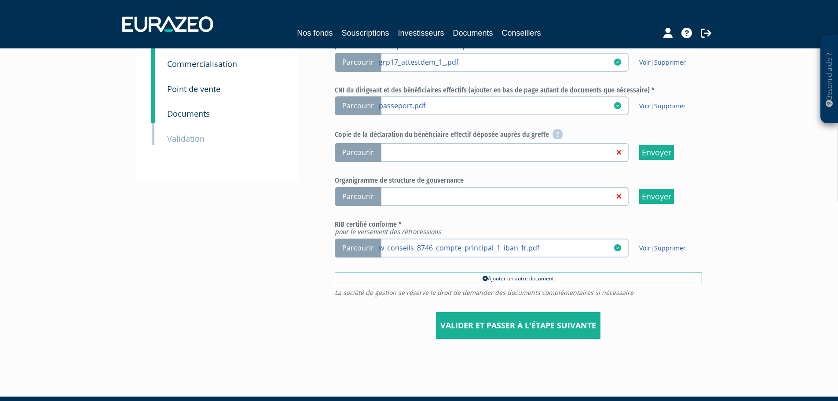
scroll to position [203, 0]
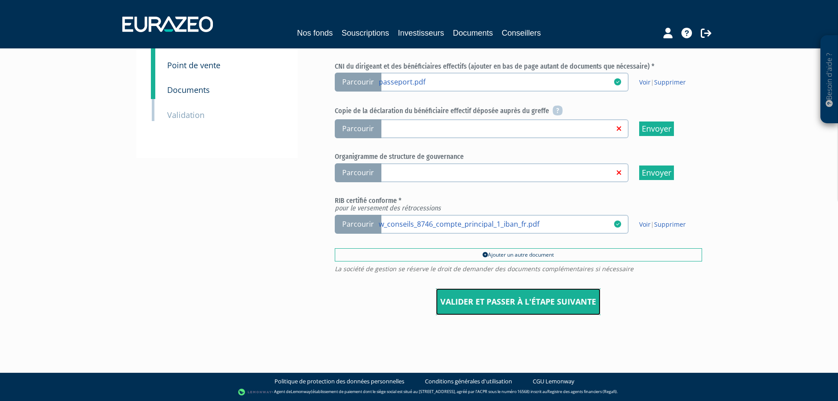
click at [526, 298] on input "Valider et passer à l'étape suivante" at bounding box center [518, 301] width 165 height 27
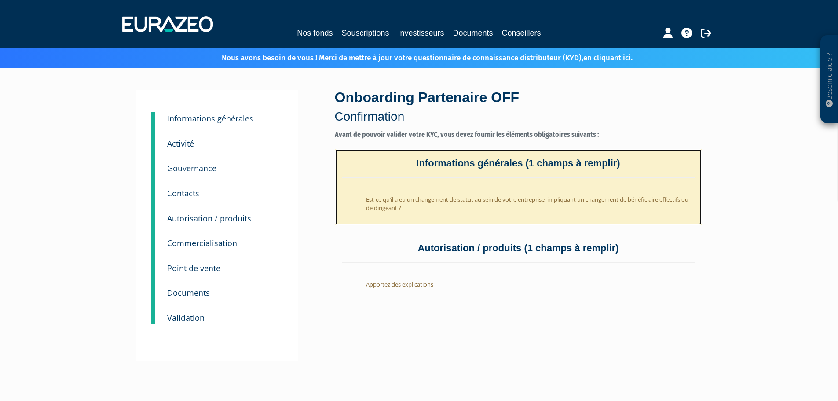
click at [469, 206] on li "Est-ce qu’il a eu un changement de statut au sein de votre entreprise, impliqua…" at bounding box center [528, 201] width 336 height 29
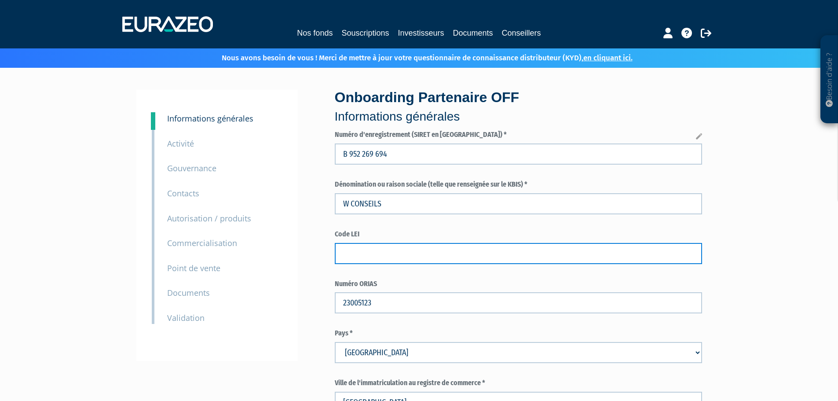
click at [414, 246] on input "text" at bounding box center [518, 253] width 367 height 21
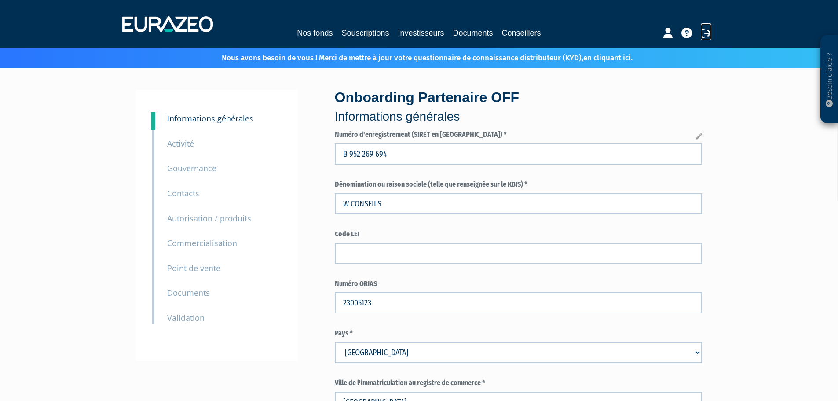
click at [703, 31] on icon at bounding box center [706, 33] width 11 height 11
